Goal: Information Seeking & Learning: Learn about a topic

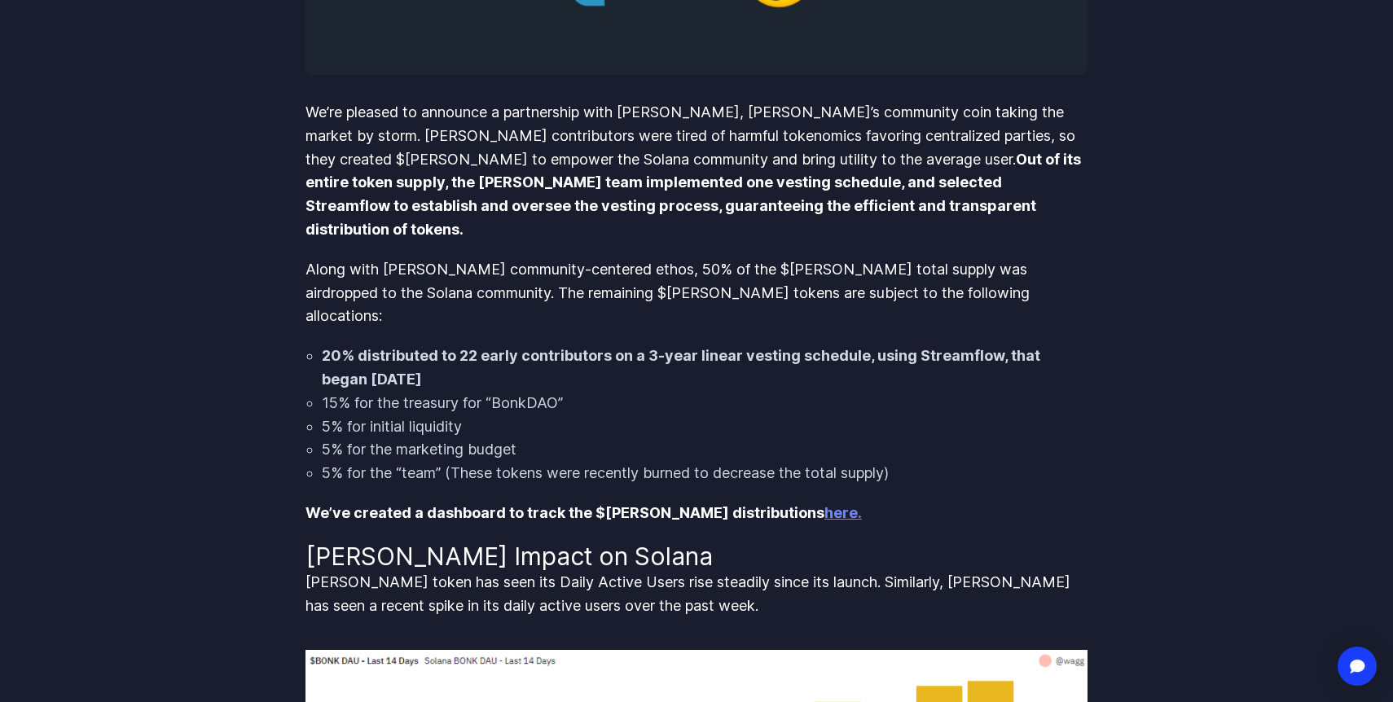
scroll to position [644, 0]
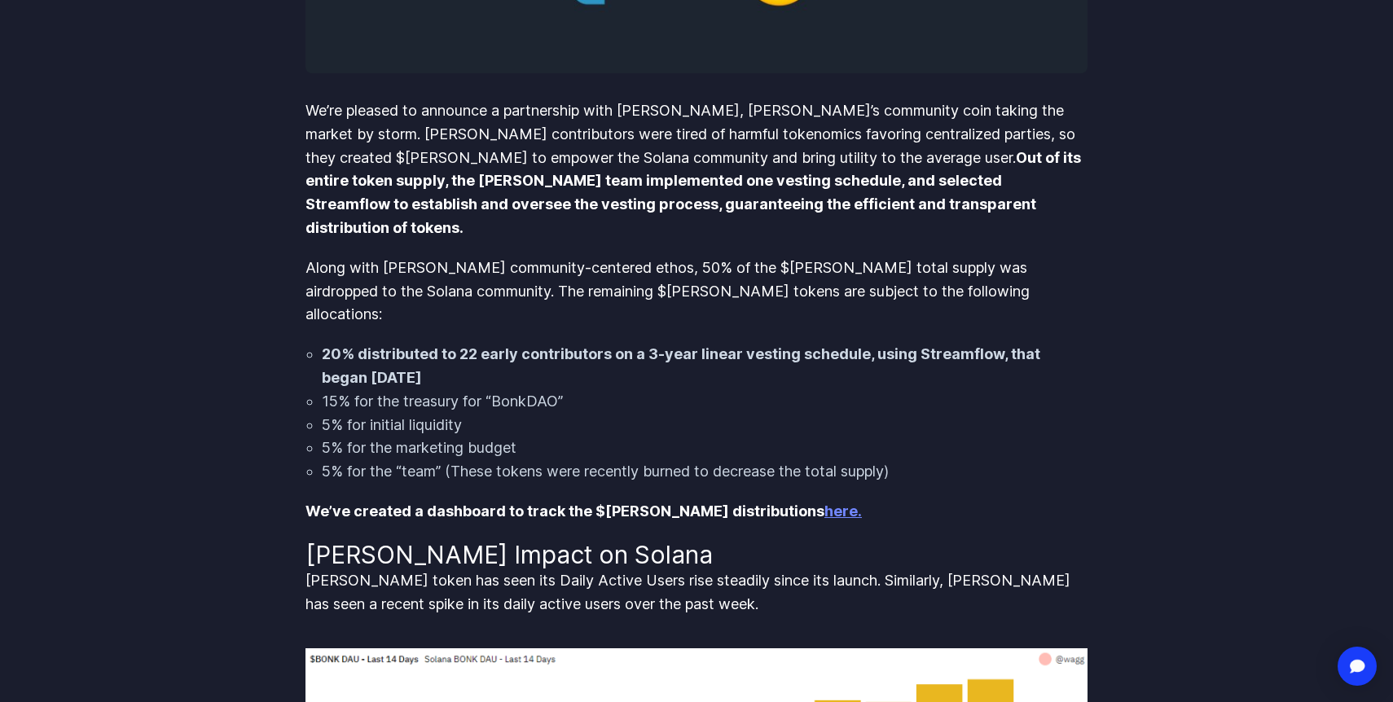
click at [530, 345] on strong "20% distributed to 22 early contributors on a 3-year linear vesting schedule, u…" at bounding box center [681, 365] width 719 height 41
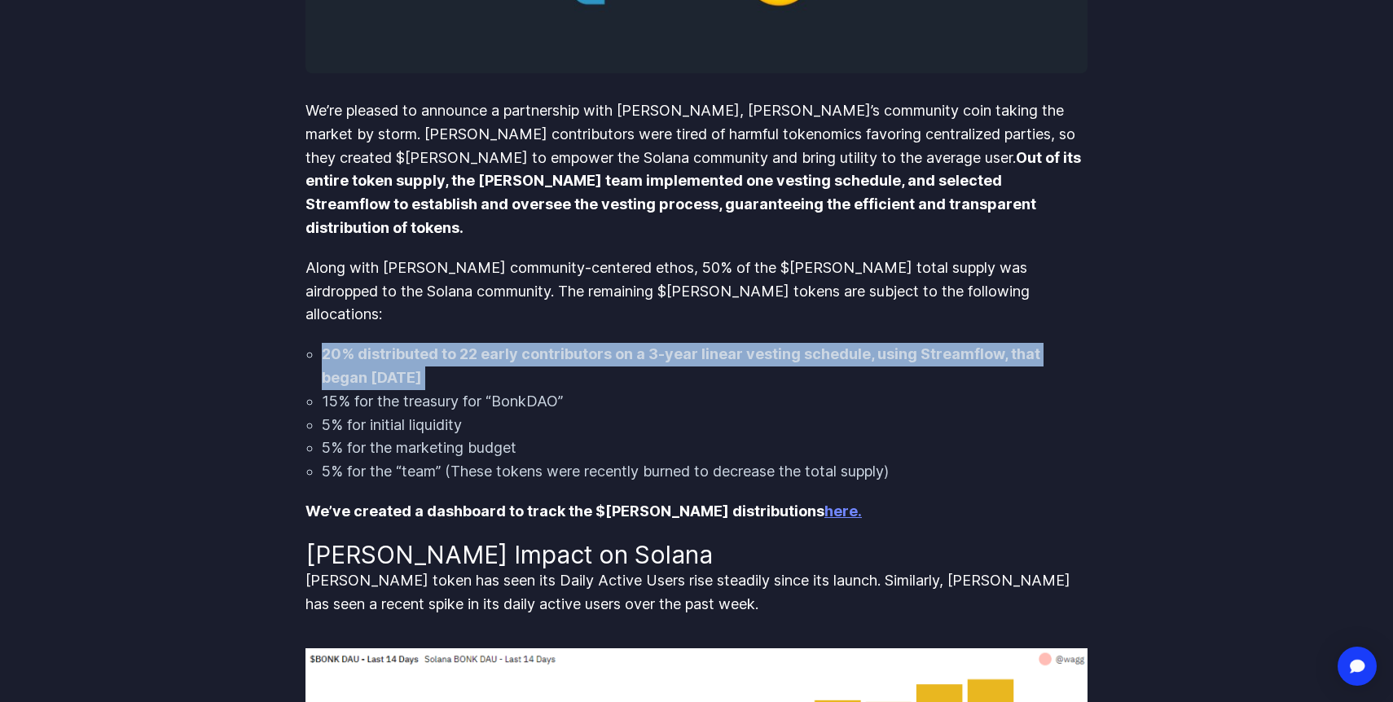
click at [530, 345] on strong "20% distributed to 22 early contributors on a 3-year linear vesting schedule, u…" at bounding box center [681, 365] width 719 height 41
click at [601, 345] on strong "20% distributed to 22 early contributors on a 3-year linear vesting schedule, u…" at bounding box center [681, 365] width 719 height 41
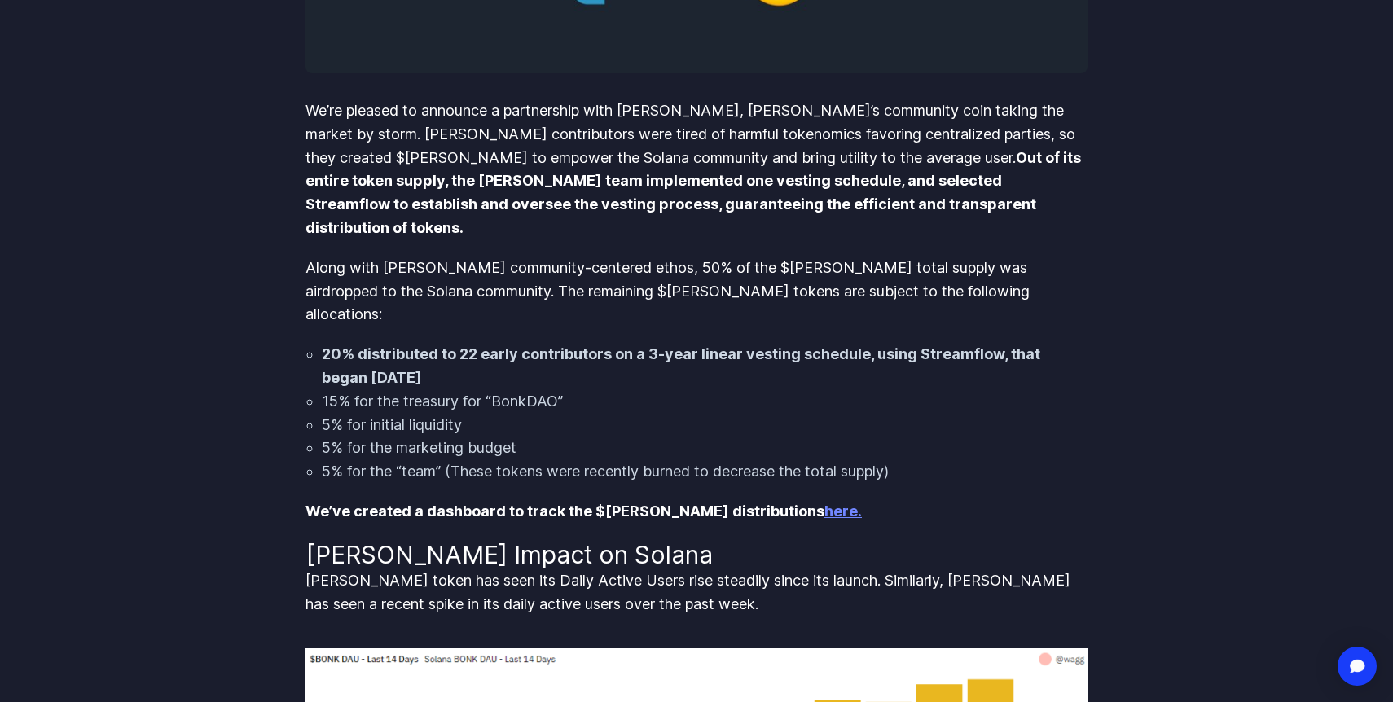
click at [633, 257] on p "Along with [PERSON_NAME] community-centered ethos, 50% of the $[PERSON_NAME] to…" at bounding box center [697, 292] width 782 height 70
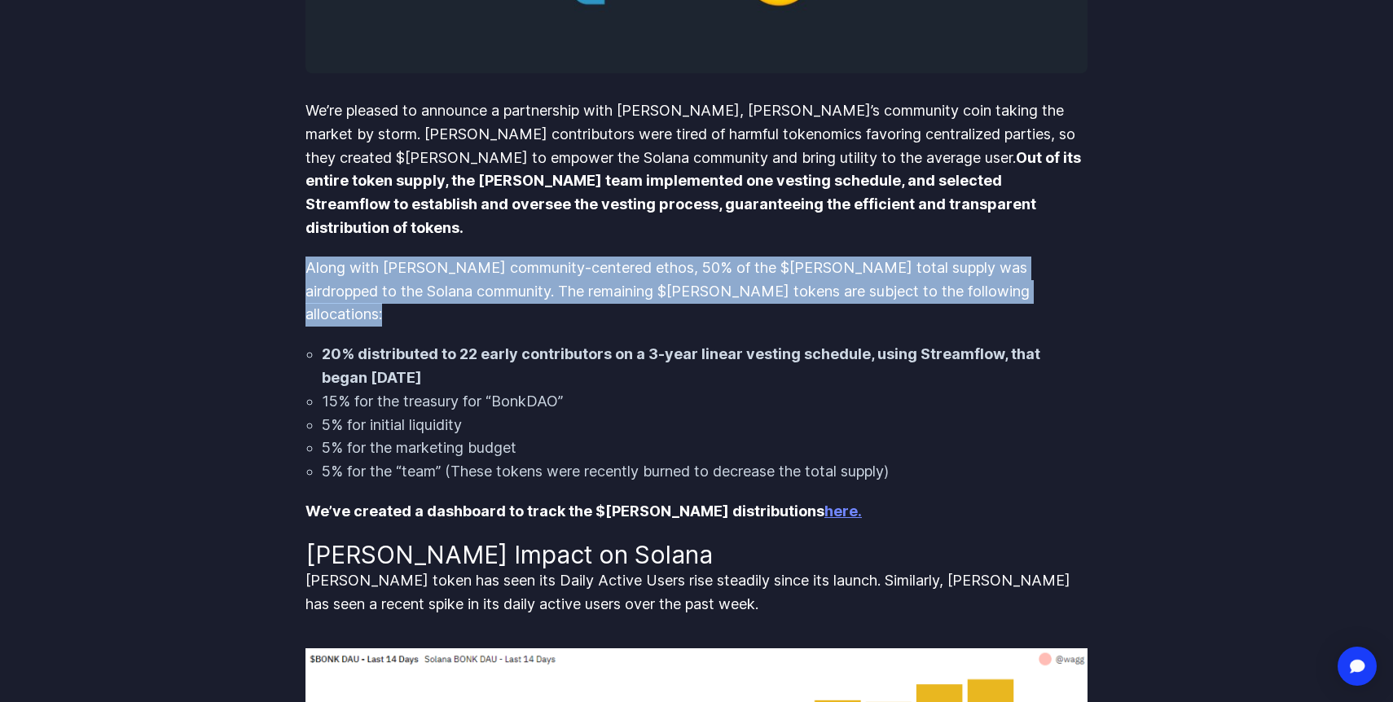
click at [633, 257] on p "Along with [PERSON_NAME] community-centered ethos, 50% of the $[PERSON_NAME] to…" at bounding box center [697, 292] width 782 height 70
click at [671, 257] on p "Along with [PERSON_NAME] community-centered ethos, 50% of the $[PERSON_NAME] to…" at bounding box center [697, 292] width 782 height 70
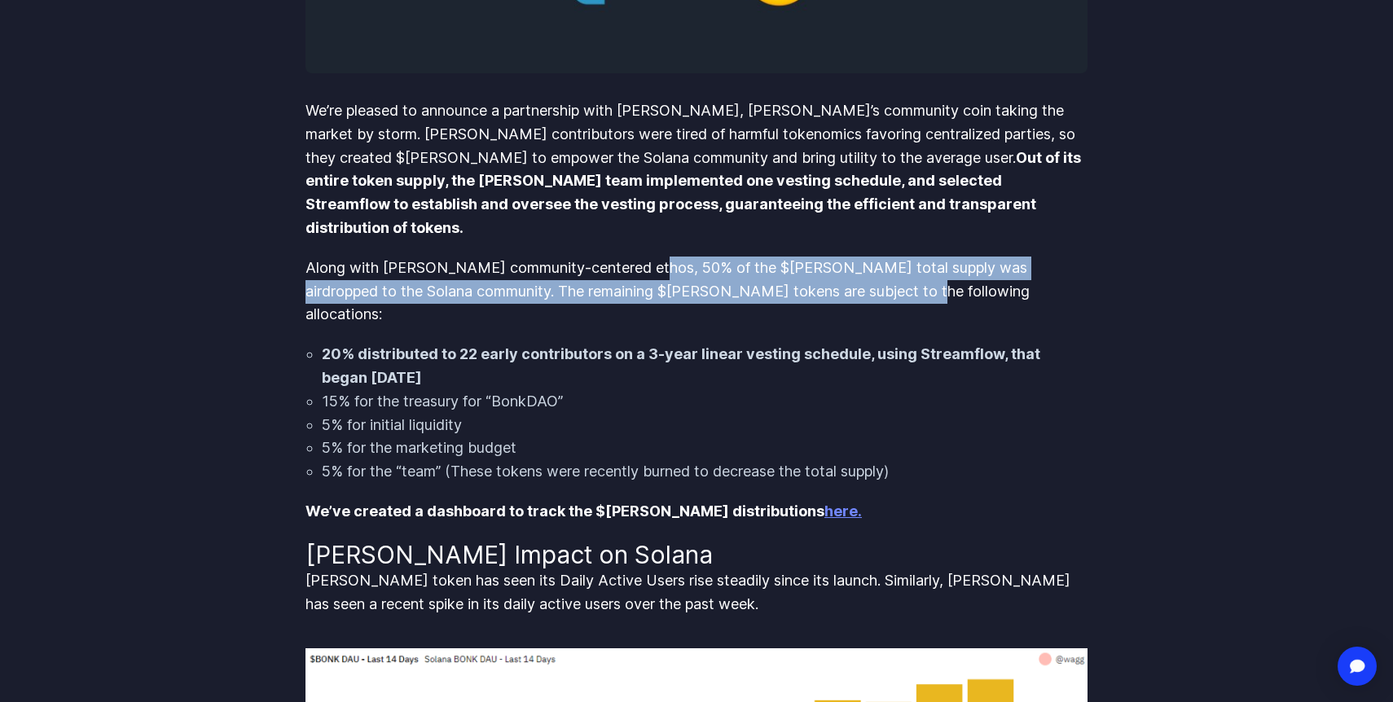
drag, startPoint x: 648, startPoint y: 248, endPoint x: 868, endPoint y: 265, distance: 220.6
click at [868, 265] on p "Along with [PERSON_NAME] community-centered ethos, 50% of the $[PERSON_NAME] to…" at bounding box center [697, 292] width 782 height 70
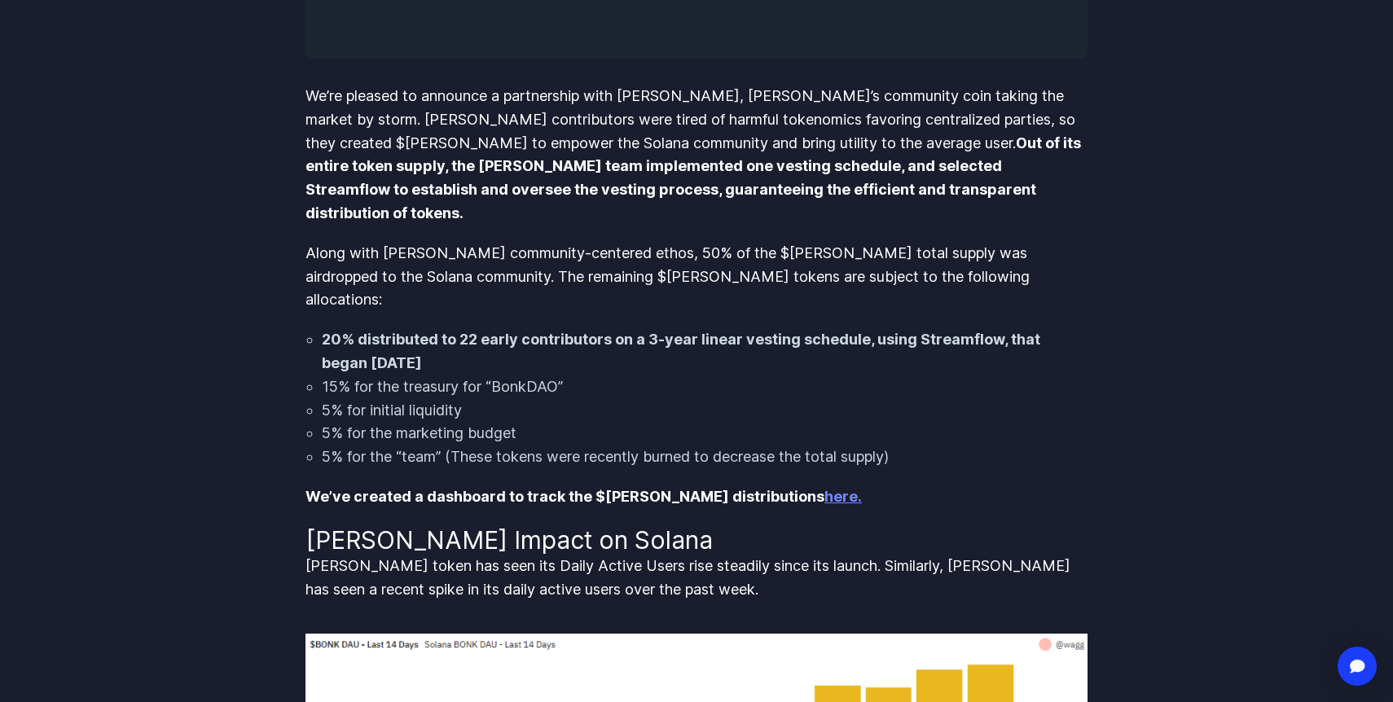
scroll to position [663, 0]
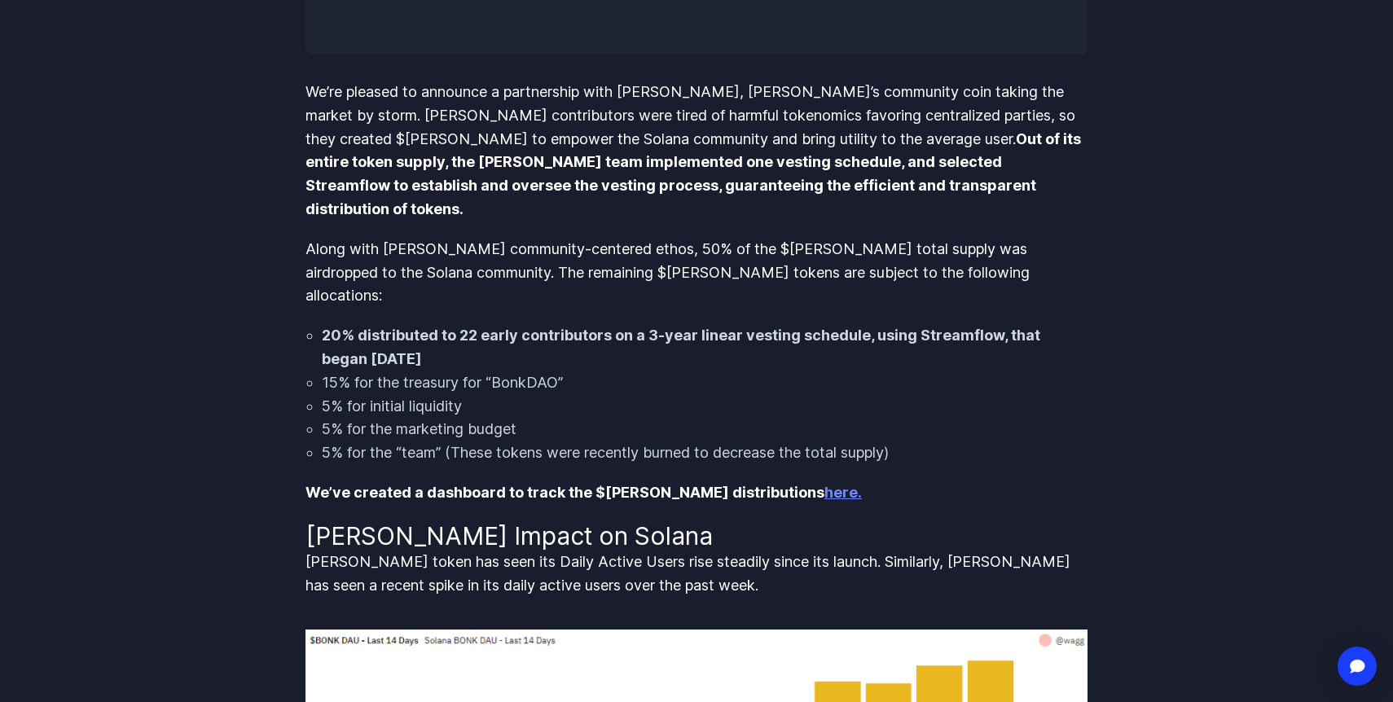
click at [885, 327] on strong "20% distributed to 22 early contributors on a 3-year linear vesting schedule, u…" at bounding box center [681, 347] width 719 height 41
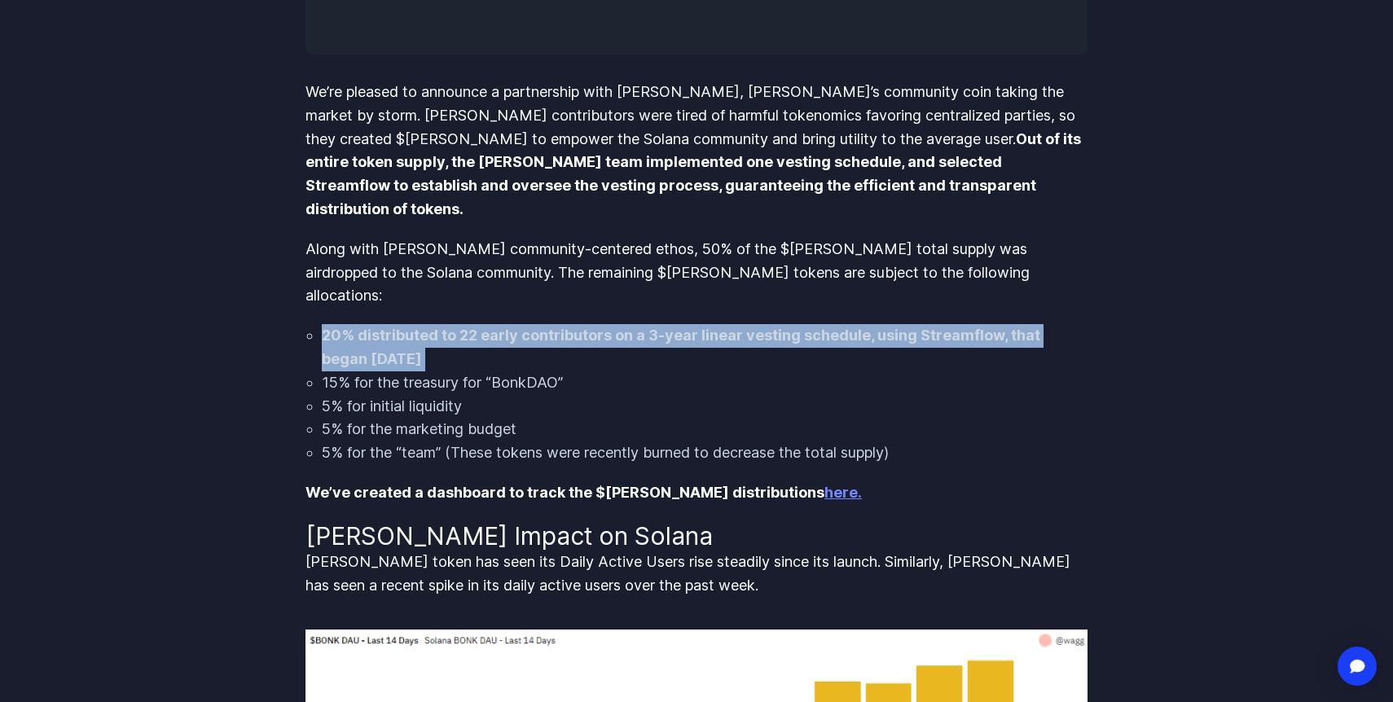
click at [885, 327] on strong "20% distributed to 22 early contributors on a 3-year linear vesting schedule, u…" at bounding box center [681, 347] width 719 height 41
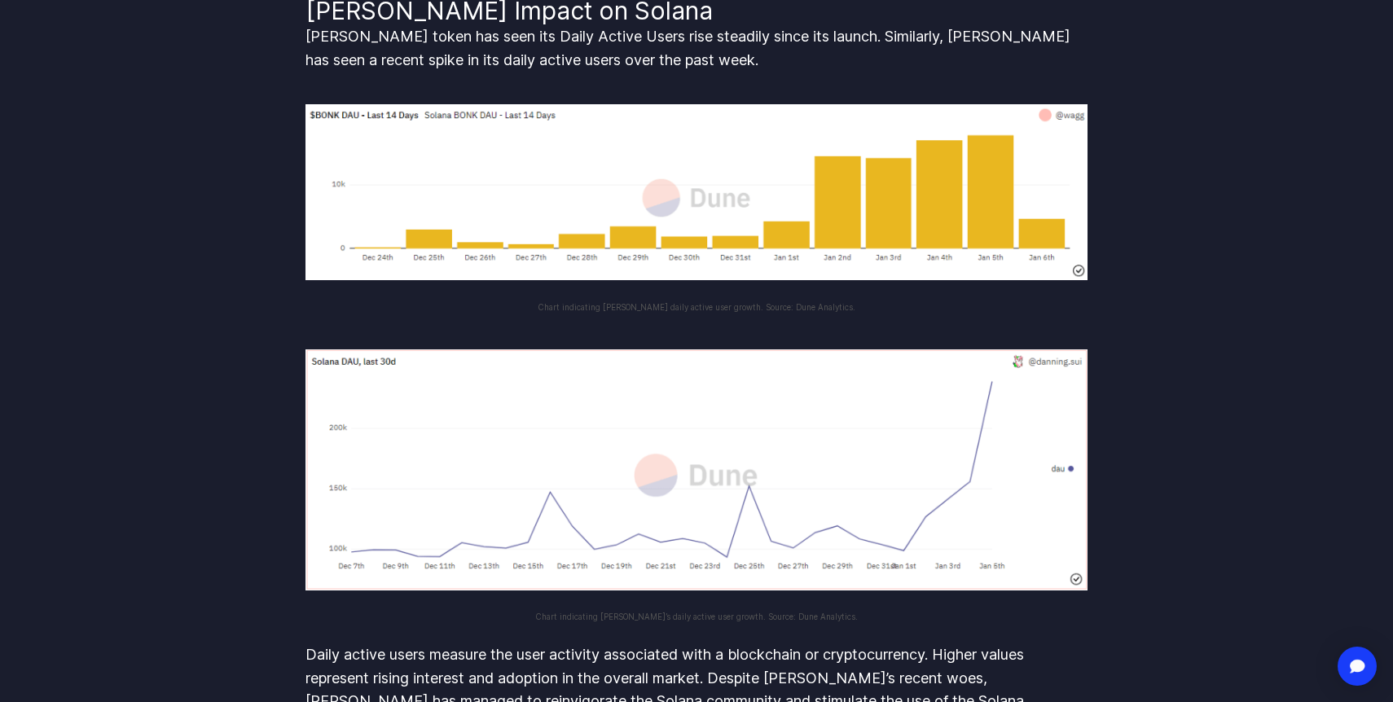
scroll to position [0, 0]
